Goal: Information Seeking & Learning: Learn about a topic

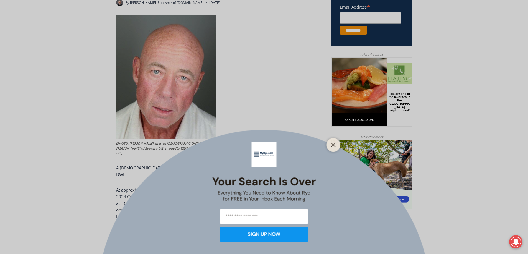
scroll to position [267, 0]
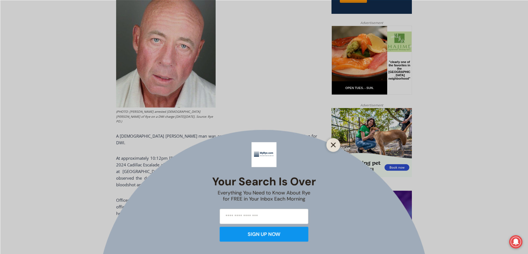
click at [332, 146] on line "Close" at bounding box center [333, 145] width 4 height 4
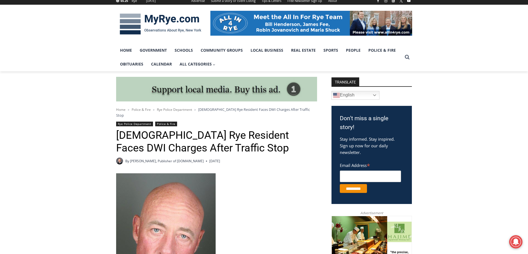
scroll to position [73, 0]
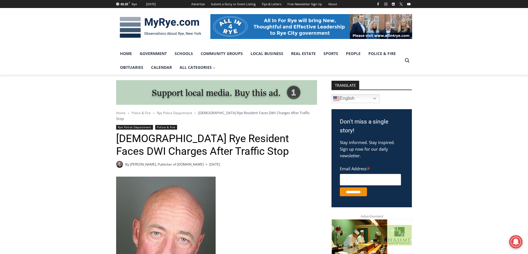
click at [184, 114] on span "Rye Police Department" at bounding box center [174, 113] width 35 height 5
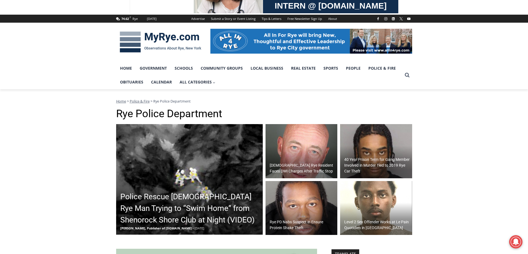
scroll to position [55, 0]
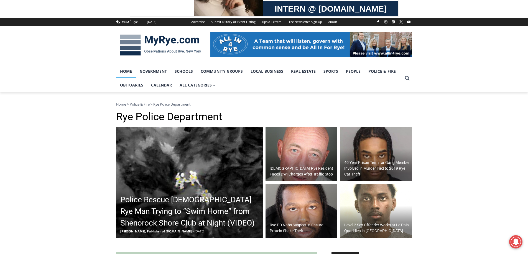
click at [125, 70] on link "Home" at bounding box center [126, 72] width 20 height 14
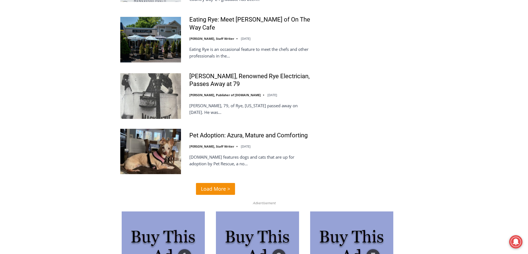
scroll to position [1301, 0]
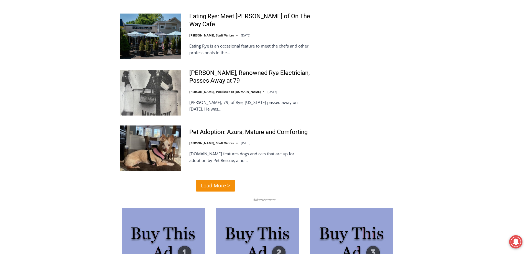
click at [215, 182] on span "Load More >" at bounding box center [215, 186] width 29 height 8
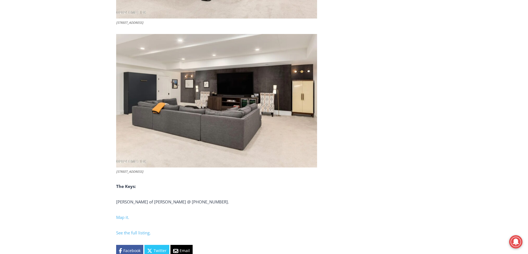
scroll to position [2067, 0]
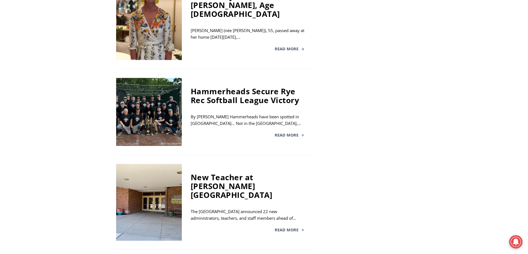
scroll to position [987, 0]
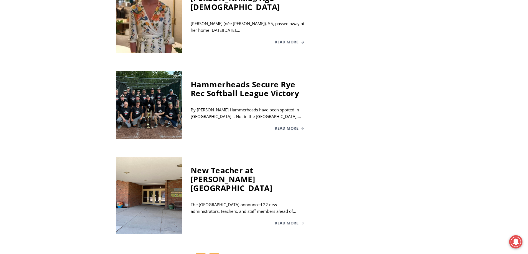
click at [214, 254] on link "4" at bounding box center [214, 259] width 11 height 11
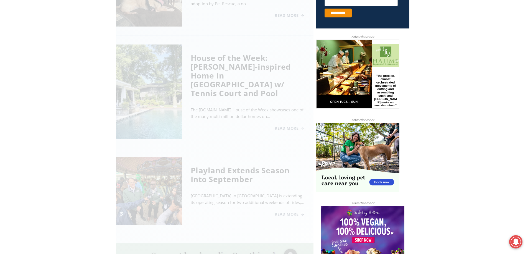
scroll to position [225, 0]
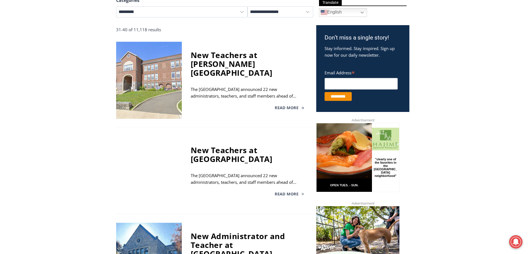
scroll to position [170, 0]
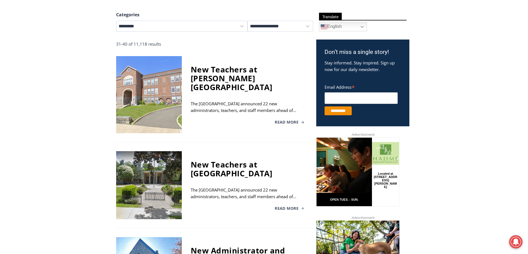
drag, startPoint x: 259, startPoint y: 70, endPoint x: 233, endPoint y: 98, distance: 38.6
click at [233, 101] on div "The Rye City School District announced 22 new administrators, teachers, and sta…" at bounding box center [248, 107] width 114 height 13
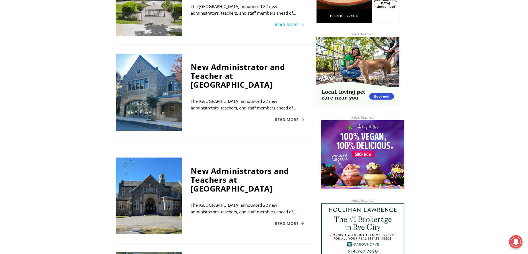
scroll to position [364, 0]
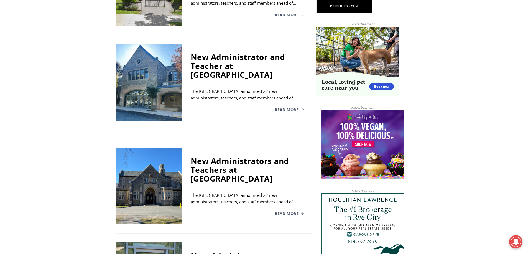
drag, startPoint x: 206, startPoint y: 68, endPoint x: 218, endPoint y: 60, distance: 13.8
drag, startPoint x: 218, startPoint y: 60, endPoint x: 293, endPoint y: 45, distance: 76.8
click at [293, 45] on div "New Administrator and Teacher at Rye Middle School The Rye City School District…" at bounding box center [248, 82] width 132 height 77
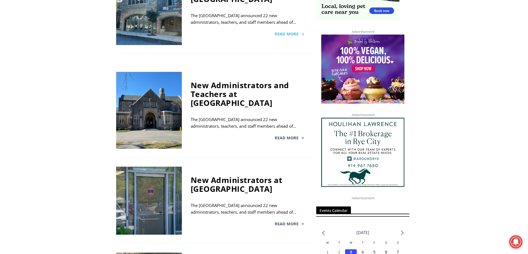
scroll to position [475, 0]
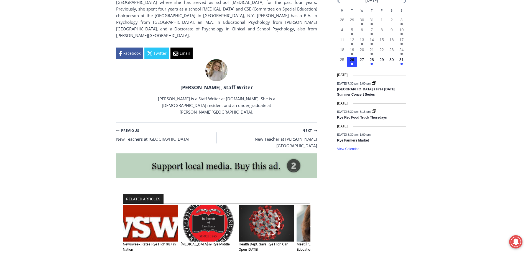
scroll to position [653, 0]
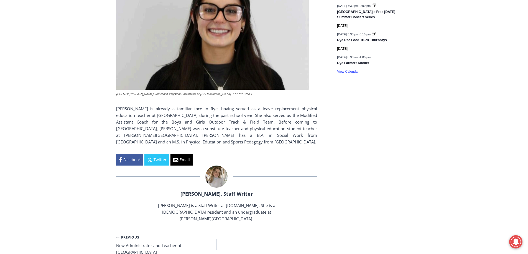
scroll to position [764, 0]
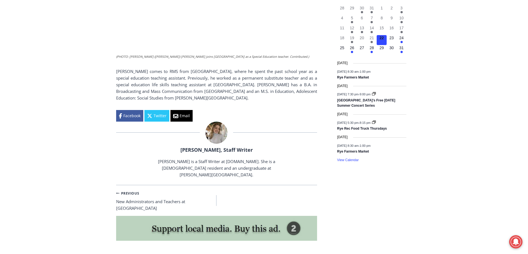
scroll to position [665, 0]
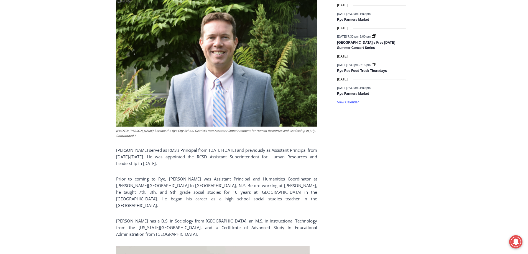
scroll to position [748, 0]
